Goal: Transaction & Acquisition: Purchase product/service

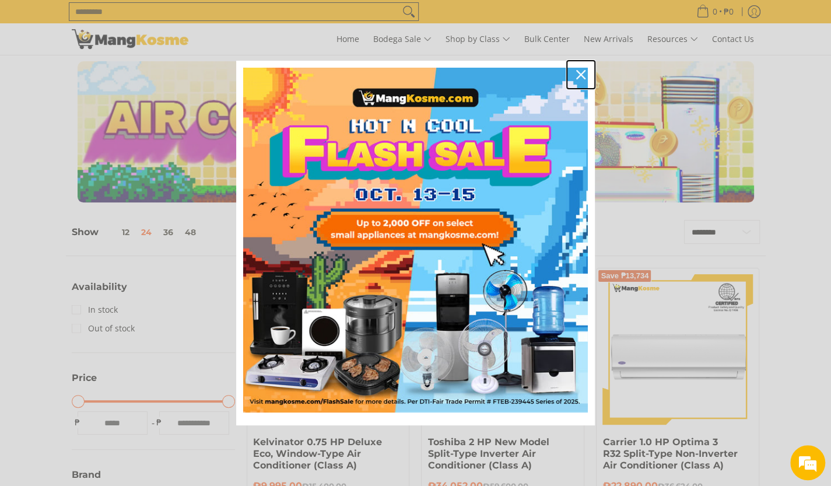
click at [588, 74] on div "Close" at bounding box center [580, 74] width 19 height 19
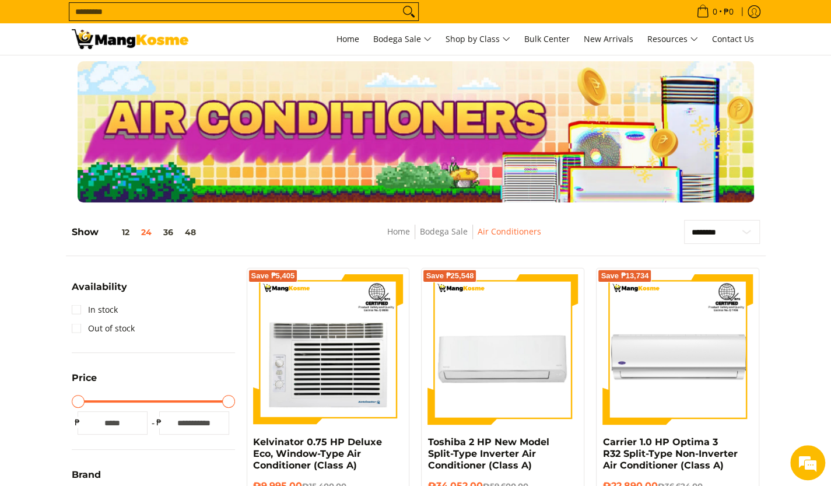
scroll to position [424, 0]
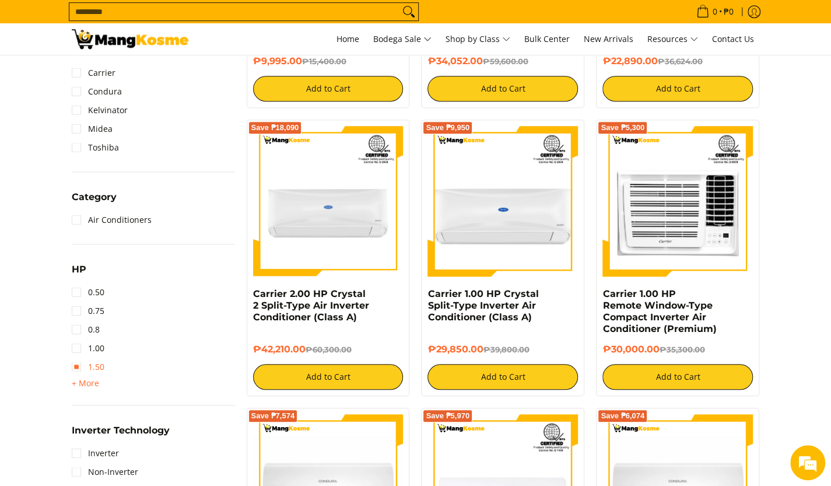
click at [85, 369] on link "1.50" at bounding box center [88, 366] width 33 height 19
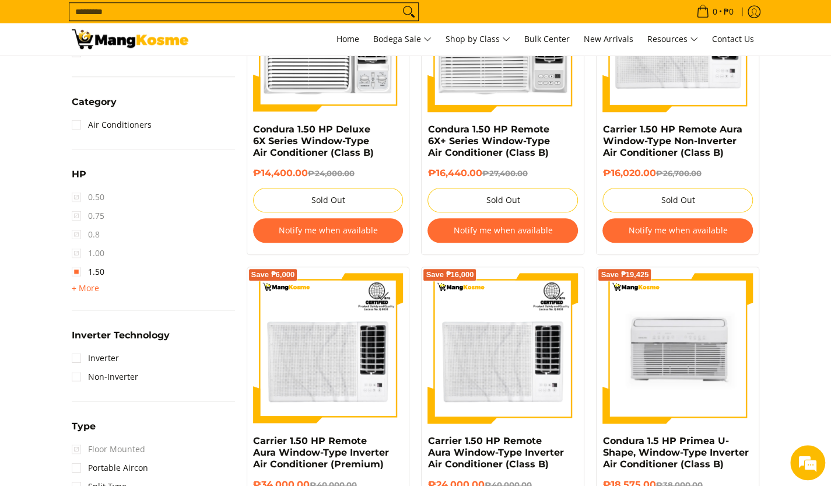
scroll to position [872, 0]
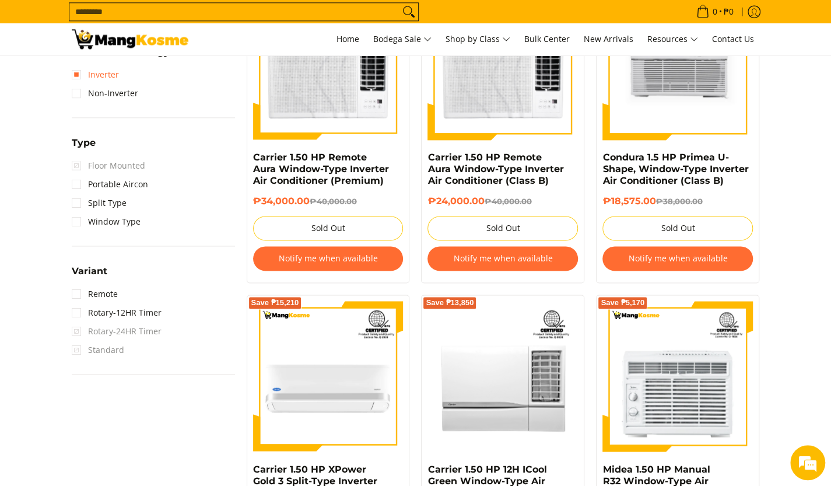
click at [82, 78] on link "Inverter" at bounding box center [95, 74] width 47 height 19
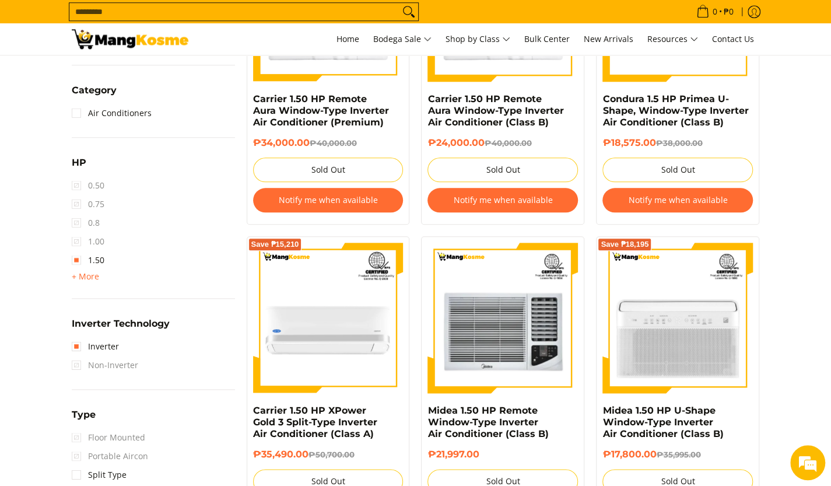
scroll to position [622, 0]
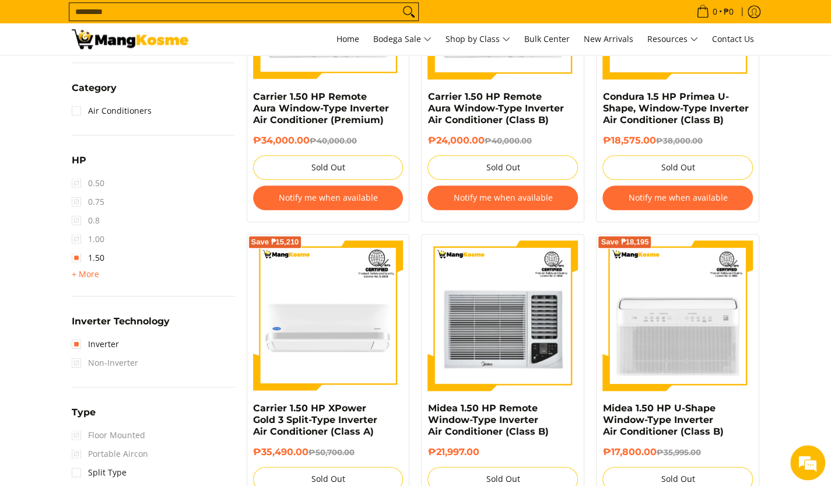
click at [73, 240] on span "1.00" at bounding box center [88, 239] width 33 height 19
click at [78, 271] on span "+ More" at bounding box center [85, 273] width 27 height 9
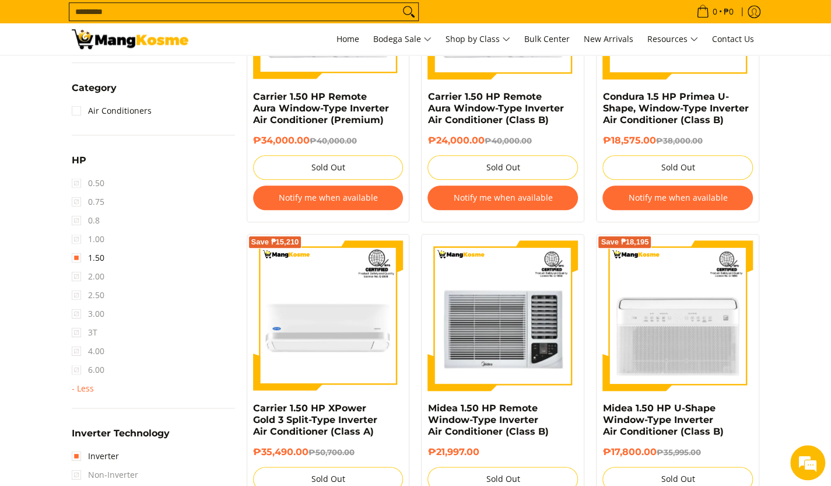
click at [79, 239] on span "1.00" at bounding box center [88, 239] width 33 height 19
click at [78, 252] on link "1.50" at bounding box center [88, 257] width 33 height 19
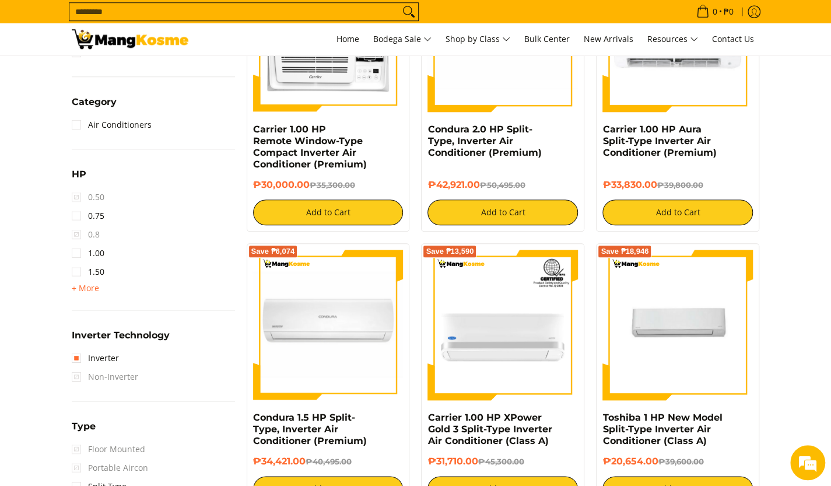
scroll to position [1013, 0]
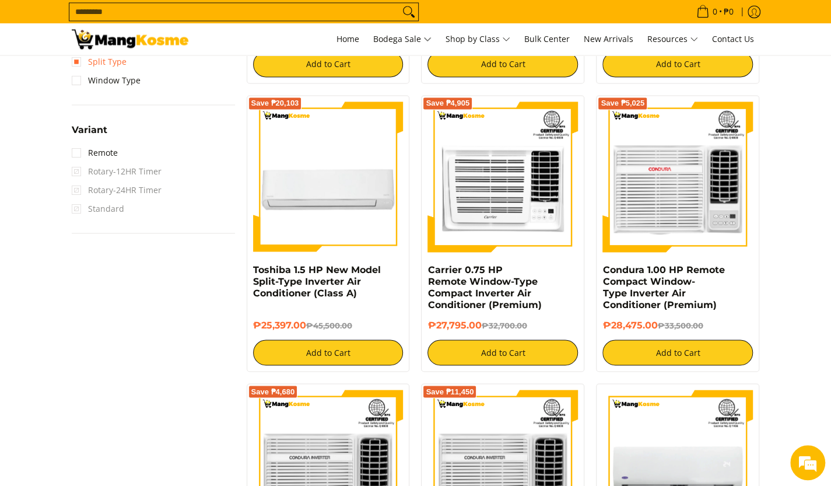
click at [78, 63] on link "Split Type" at bounding box center [99, 61] width 55 height 19
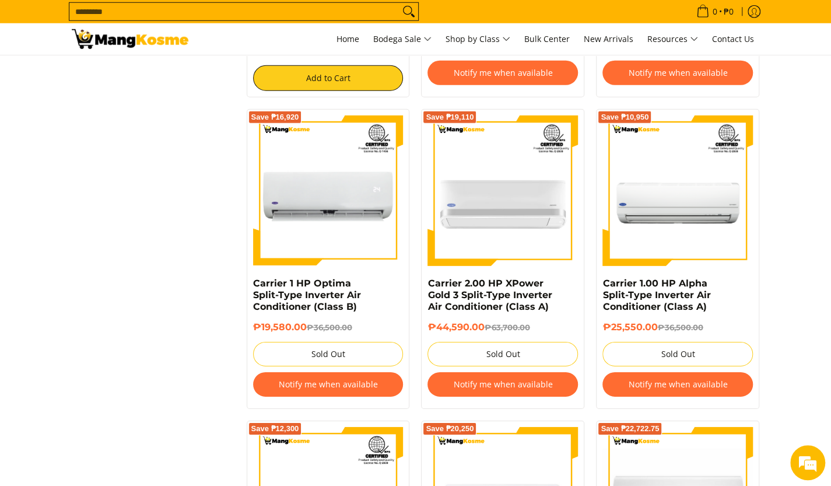
scroll to position [2288, 0]
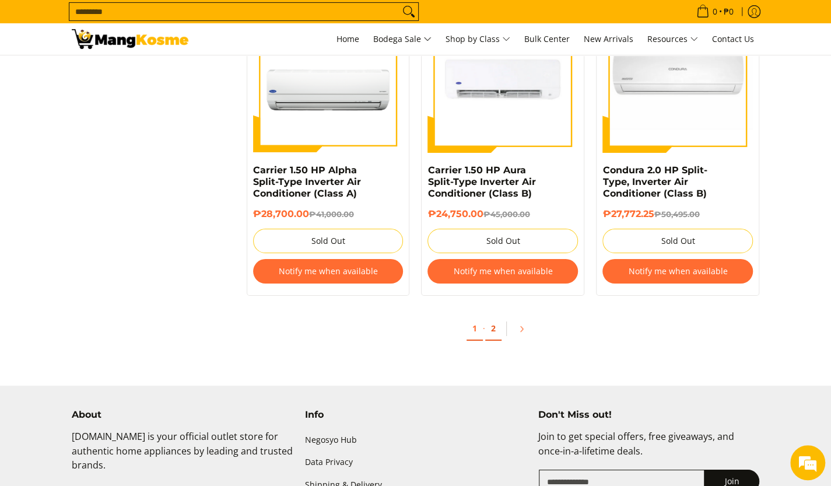
click at [497, 318] on link "2" at bounding box center [493, 329] width 16 height 24
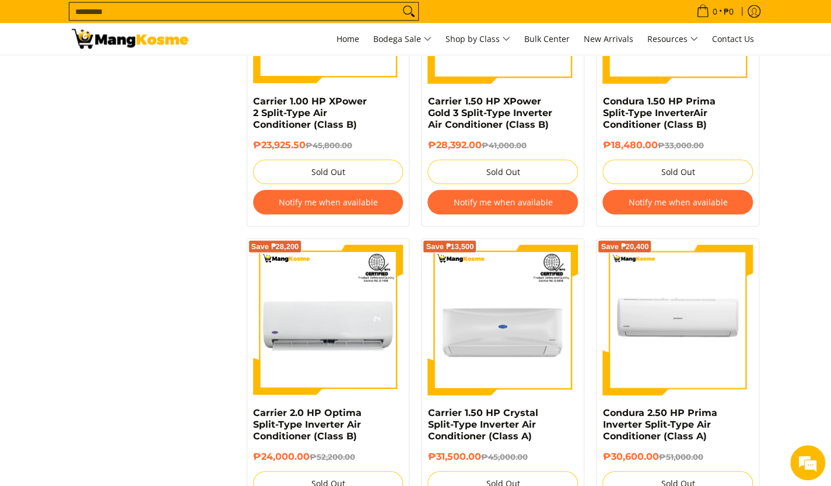
scroll to position [1699, 0]
